Goal: Navigation & Orientation: Understand site structure

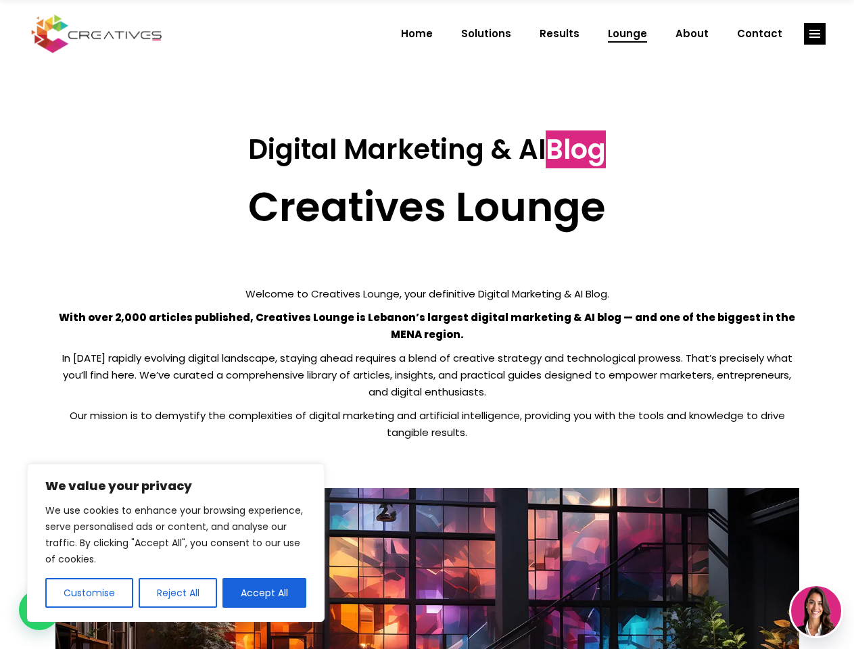
click at [427, 324] on p "With over 2,000 articles published, Creatives Lounge is Lebanon’s largest digit…" at bounding box center [427, 326] width 744 height 34
click at [89, 593] on button "Customise" at bounding box center [89, 593] width 88 height 30
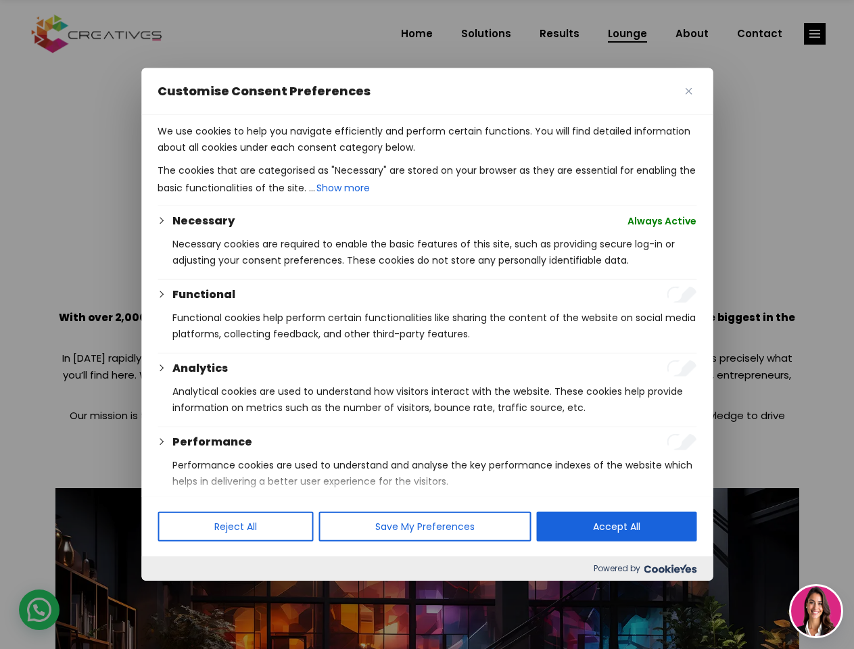
click at [177, 593] on div at bounding box center [427, 324] width 854 height 649
click at [264, 155] on p "We use cookies to help you navigate efficiently and perform certain functions. …" at bounding box center [427, 139] width 539 height 32
click at [815, 34] on div at bounding box center [427, 324] width 854 height 649
click at [816, 611] on img at bounding box center [816, 611] width 50 height 50
